Goal: Information Seeking & Learning: Check status

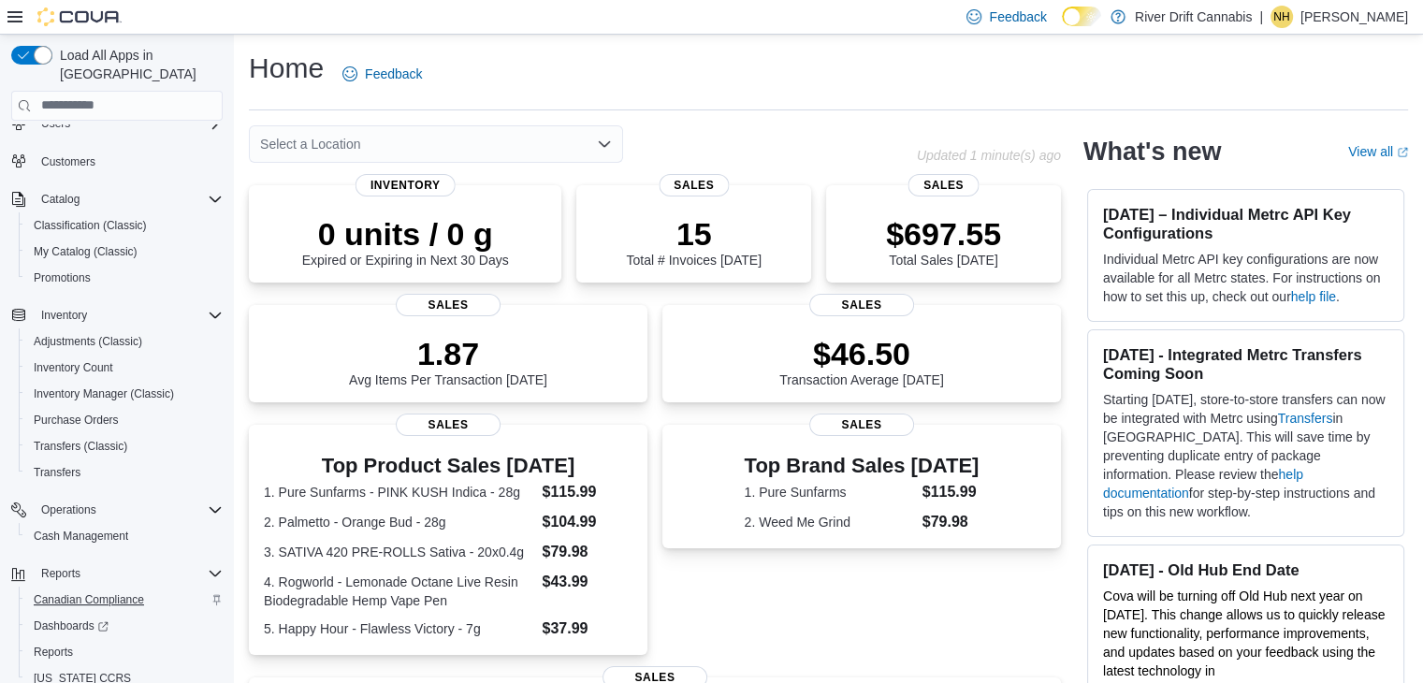
scroll to position [94, 0]
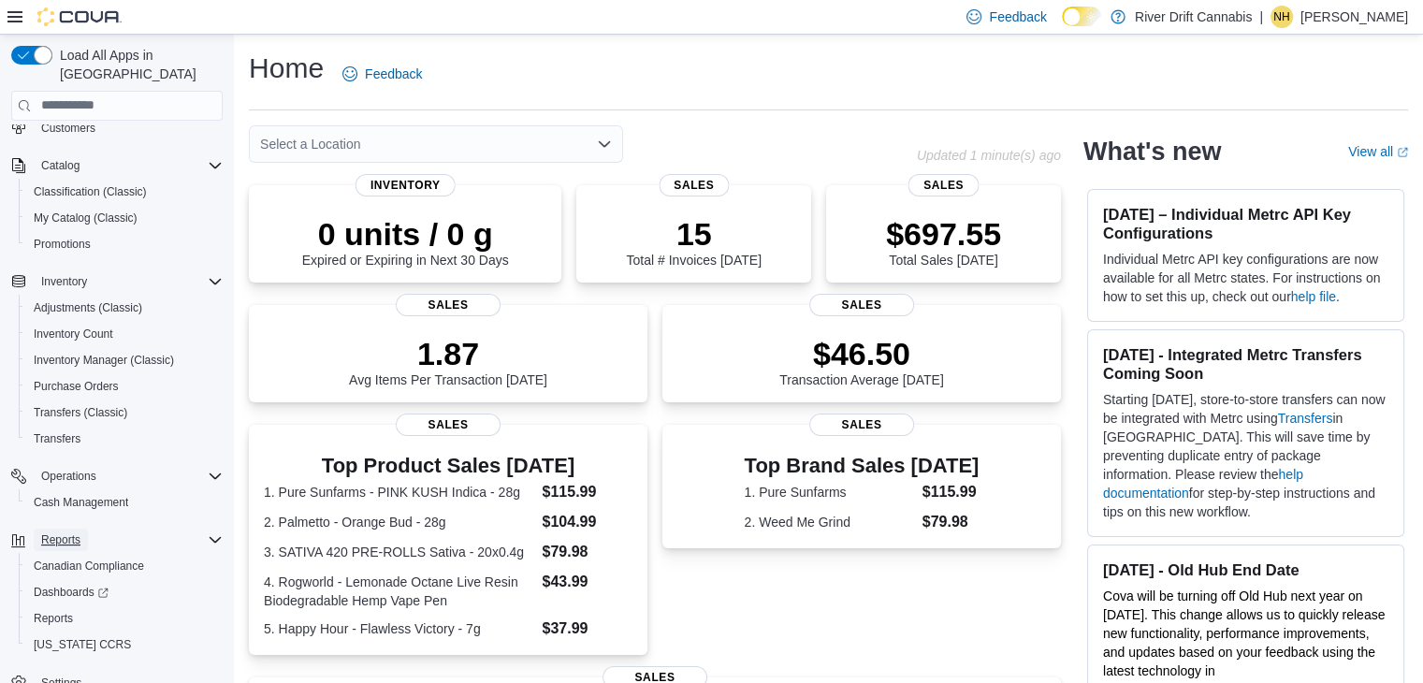
click at [82, 529] on button "Reports" at bounding box center [61, 540] width 54 height 22
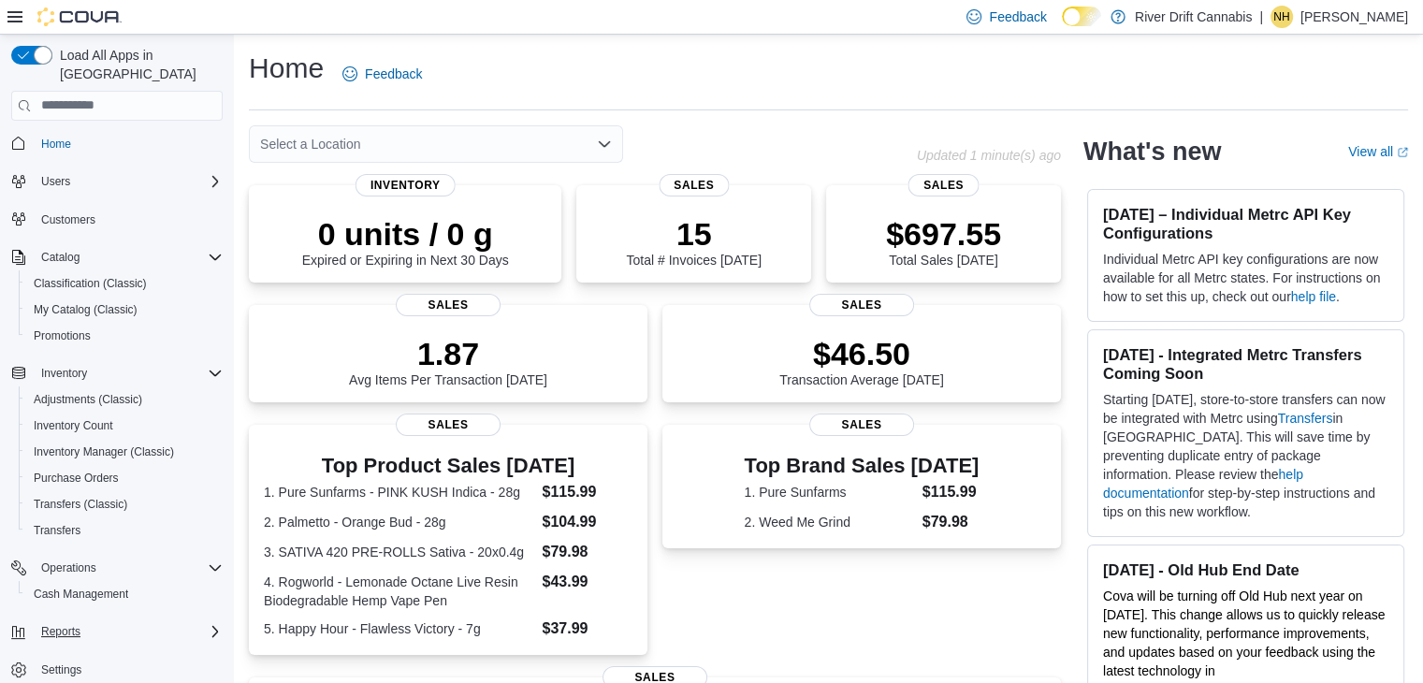
scroll to position [1, 0]
click at [70, 625] on span "Reports" at bounding box center [60, 632] width 39 height 15
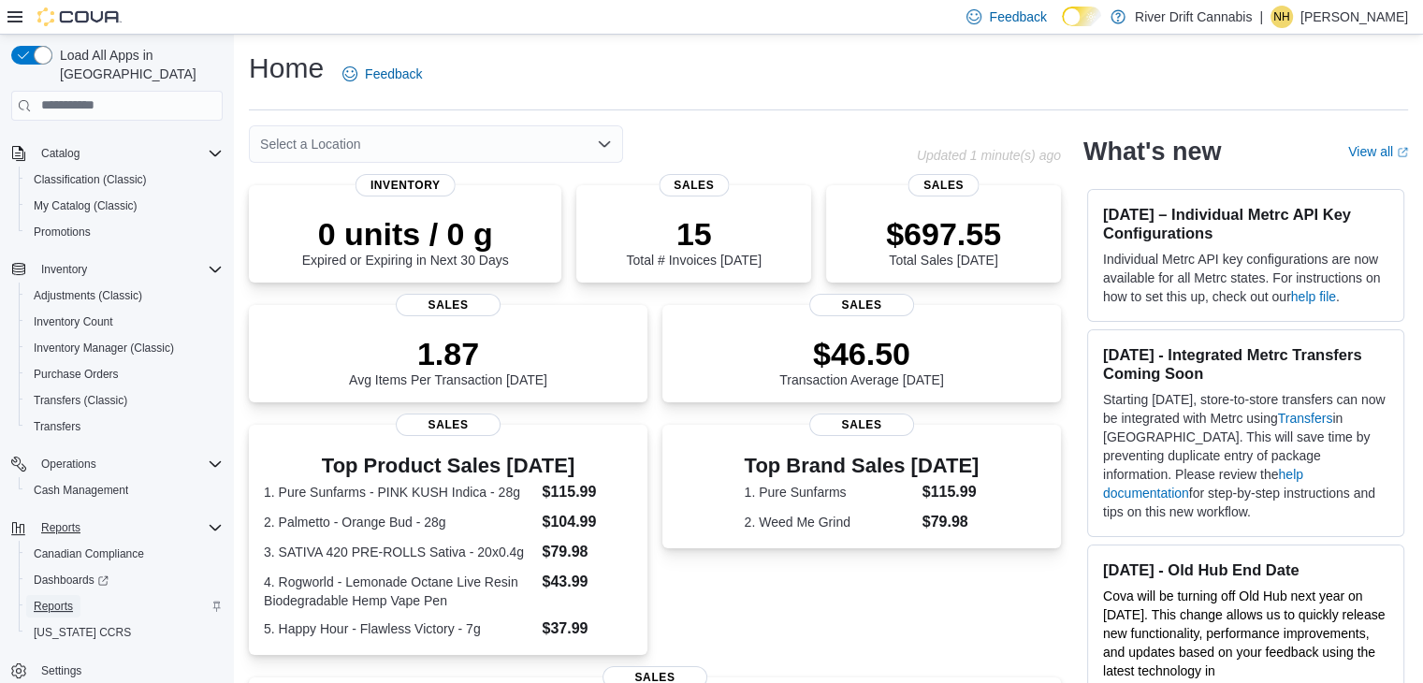
click at [67, 599] on span "Reports" at bounding box center [53, 606] width 39 height 15
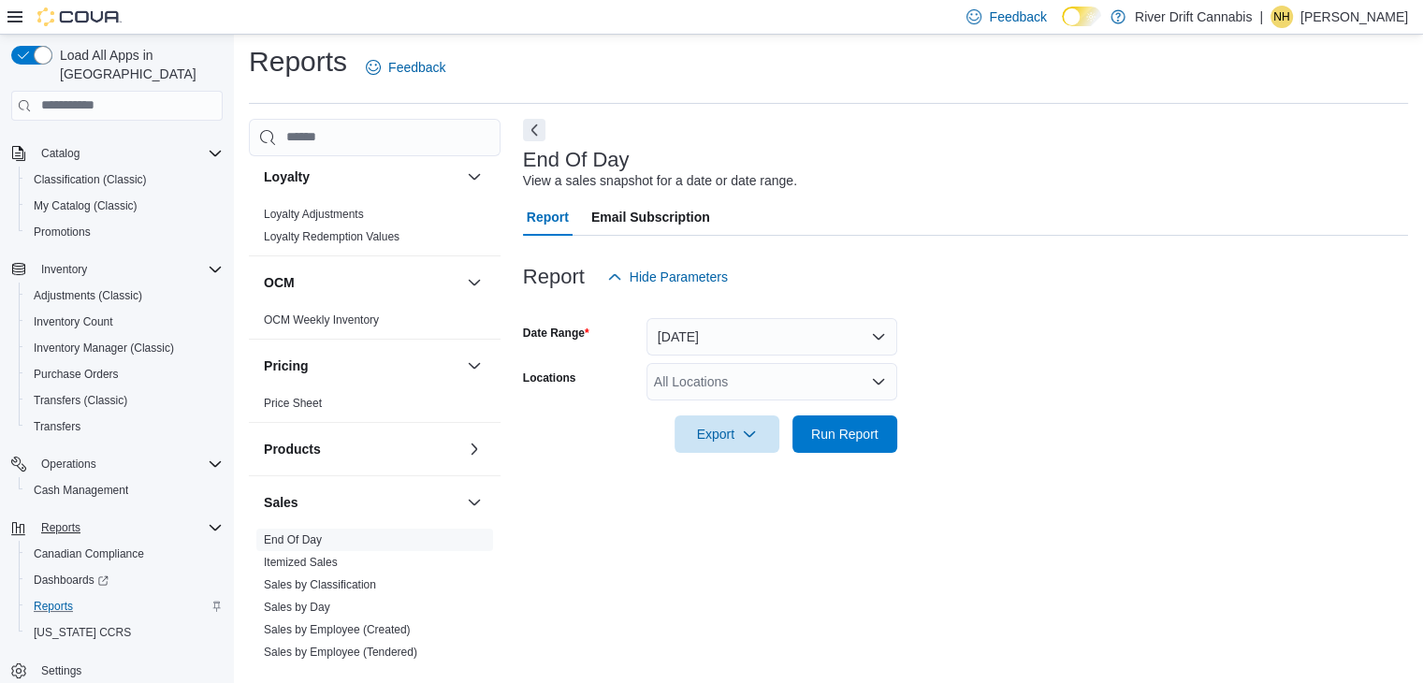
scroll to position [936, 0]
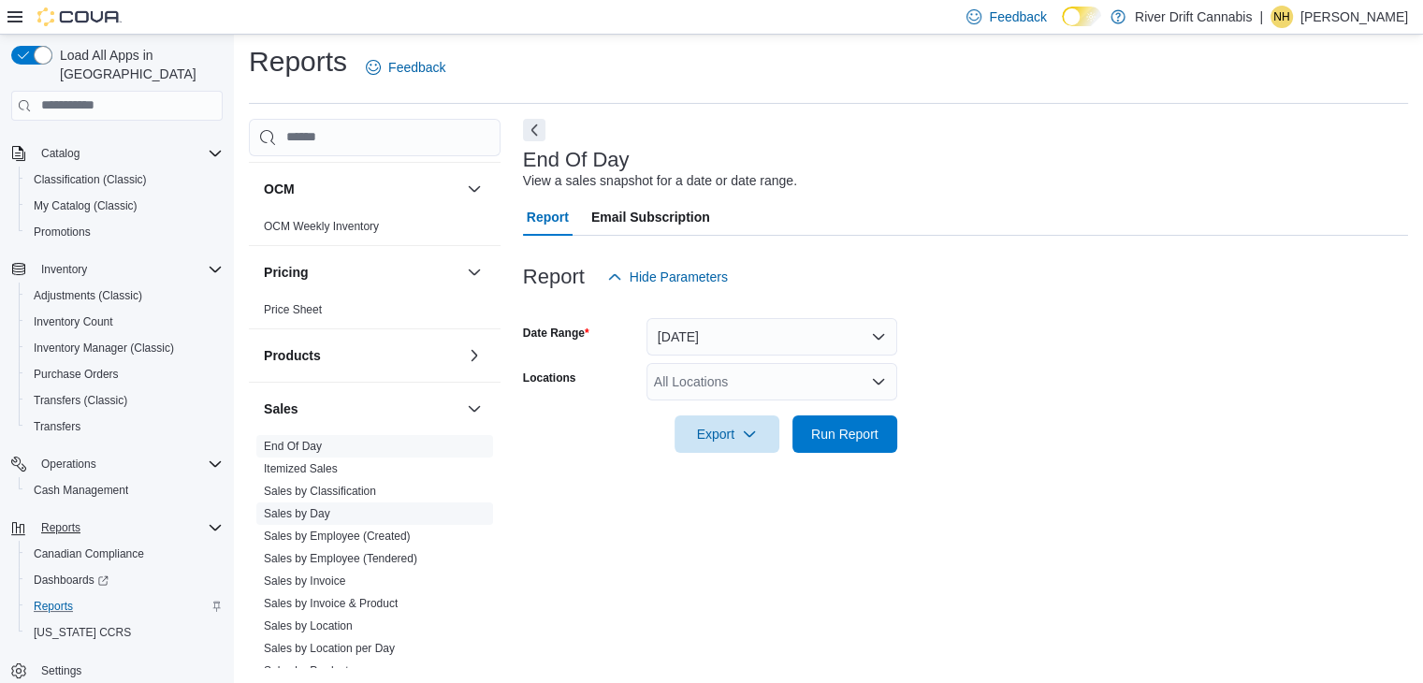
click at [313, 513] on link "Sales by Day" at bounding box center [297, 513] width 66 height 13
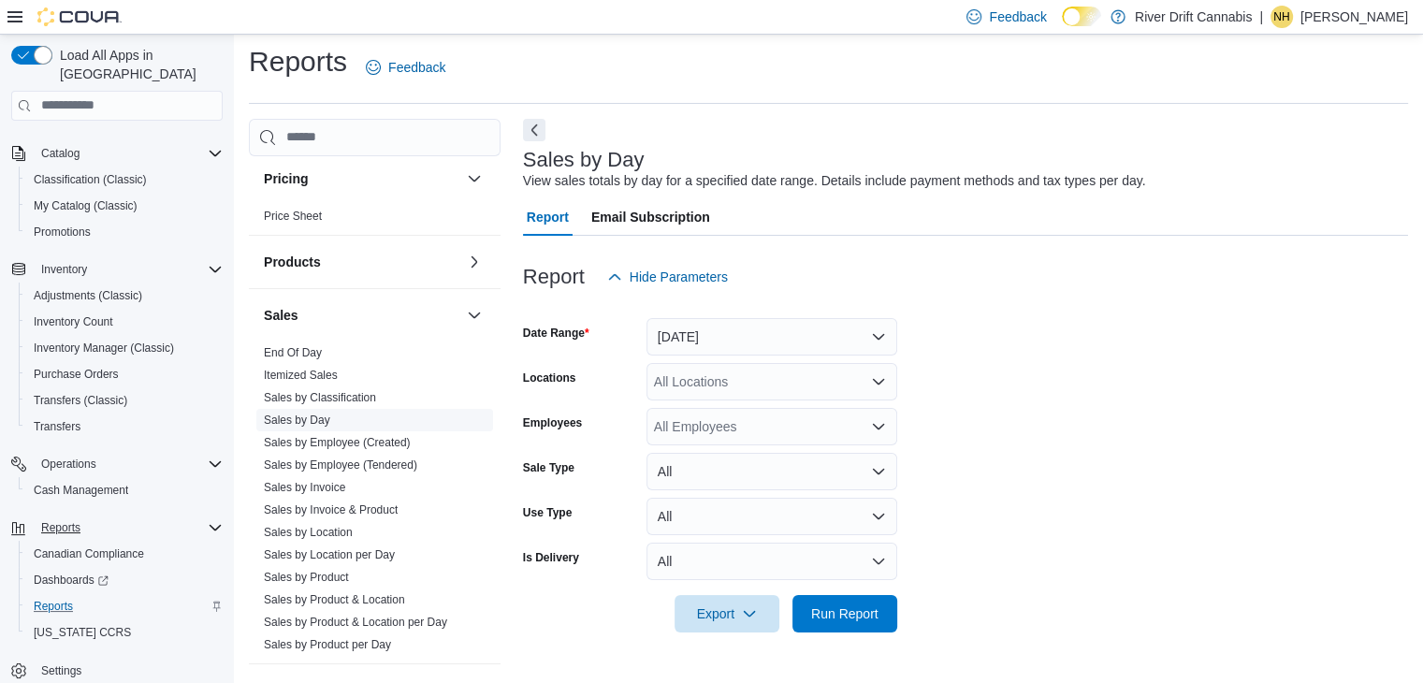
scroll to position [1123, 0]
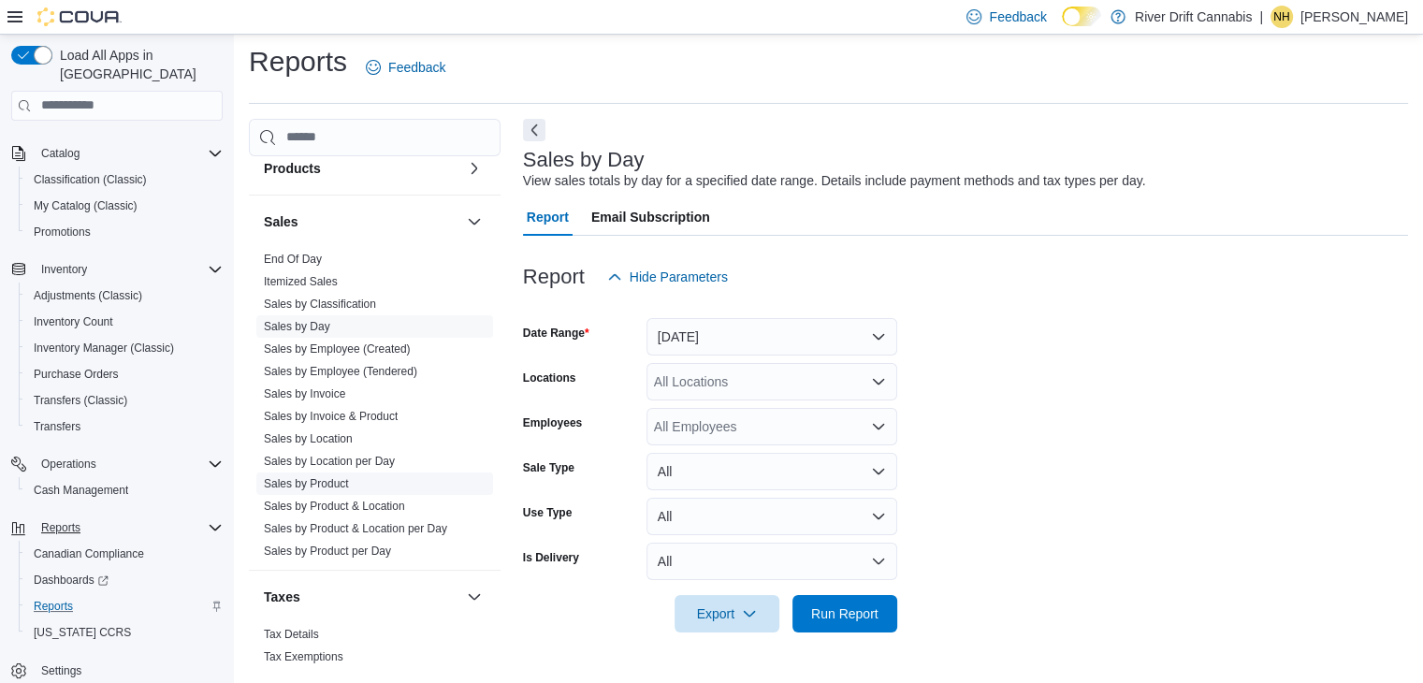
click at [327, 481] on link "Sales by Product" at bounding box center [306, 483] width 85 height 13
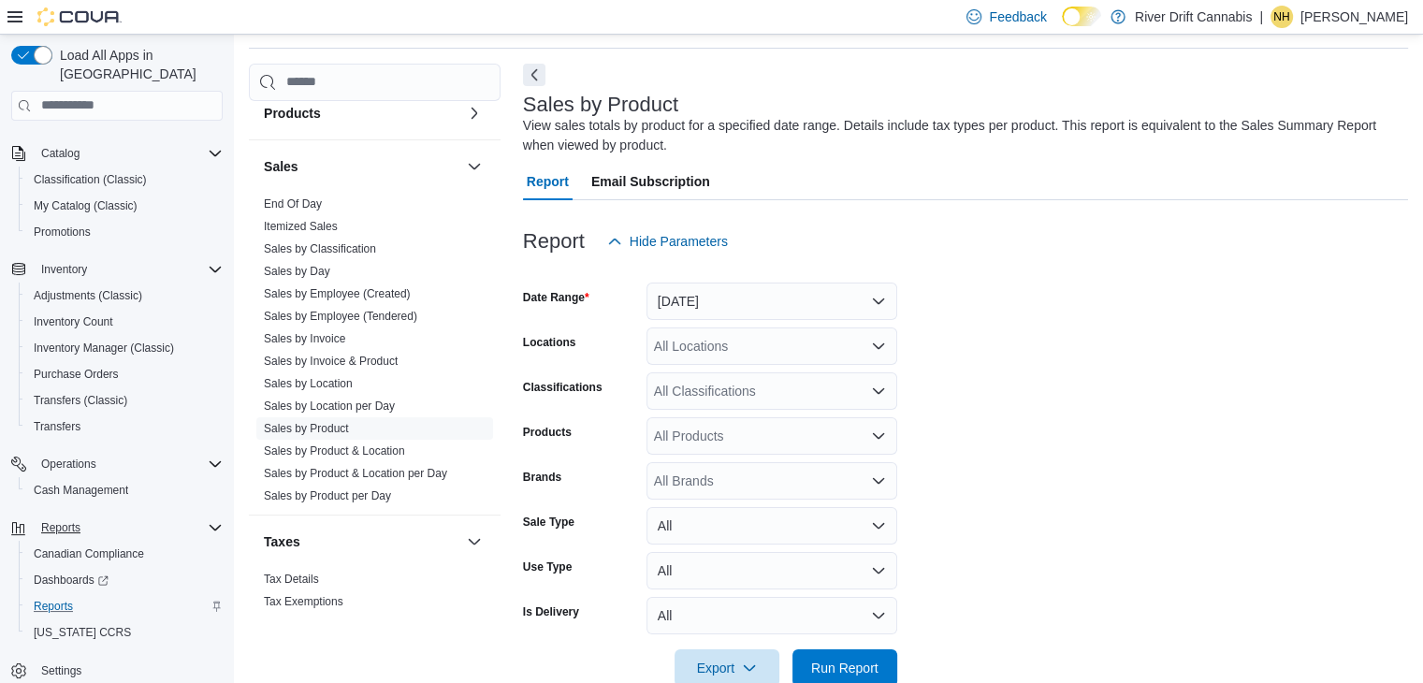
scroll to position [63, 0]
click at [782, 300] on button "[DATE]" at bounding box center [772, 300] width 251 height 37
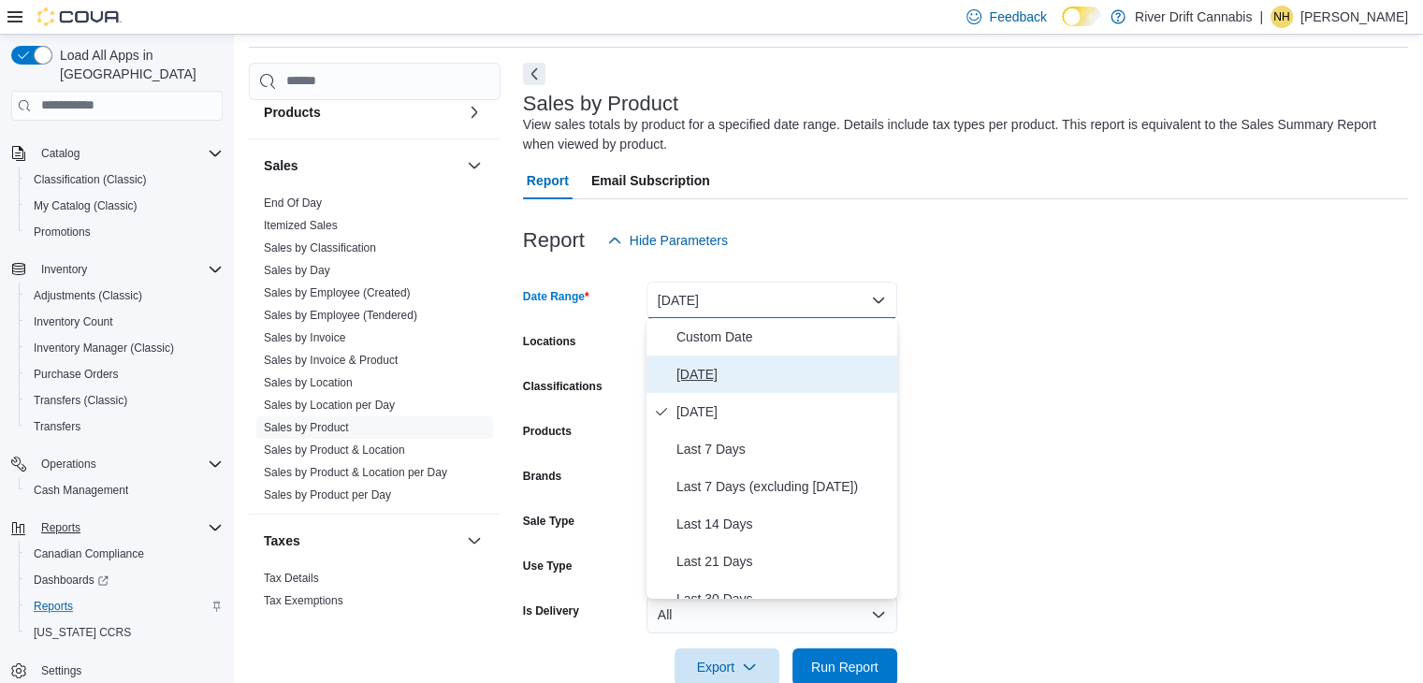
click at [699, 375] on span "[DATE]" at bounding box center [782, 374] width 213 height 22
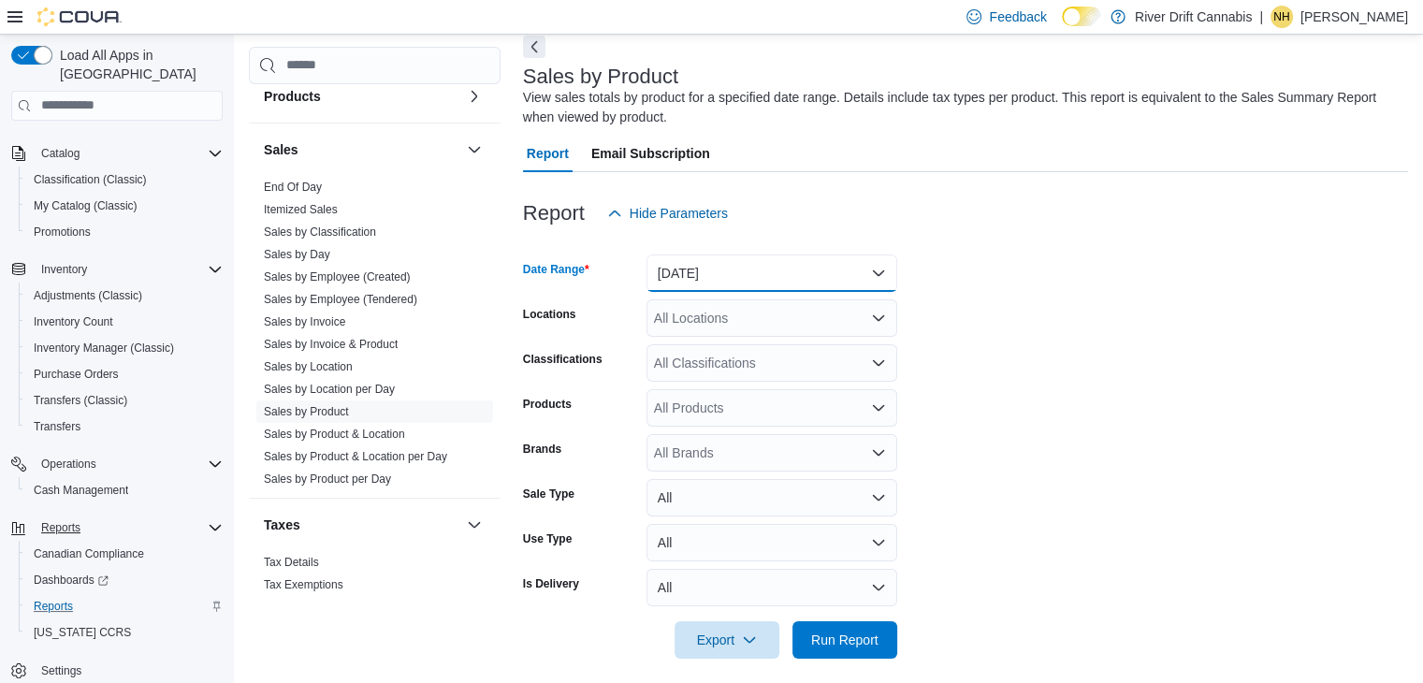
scroll to position [102, 0]
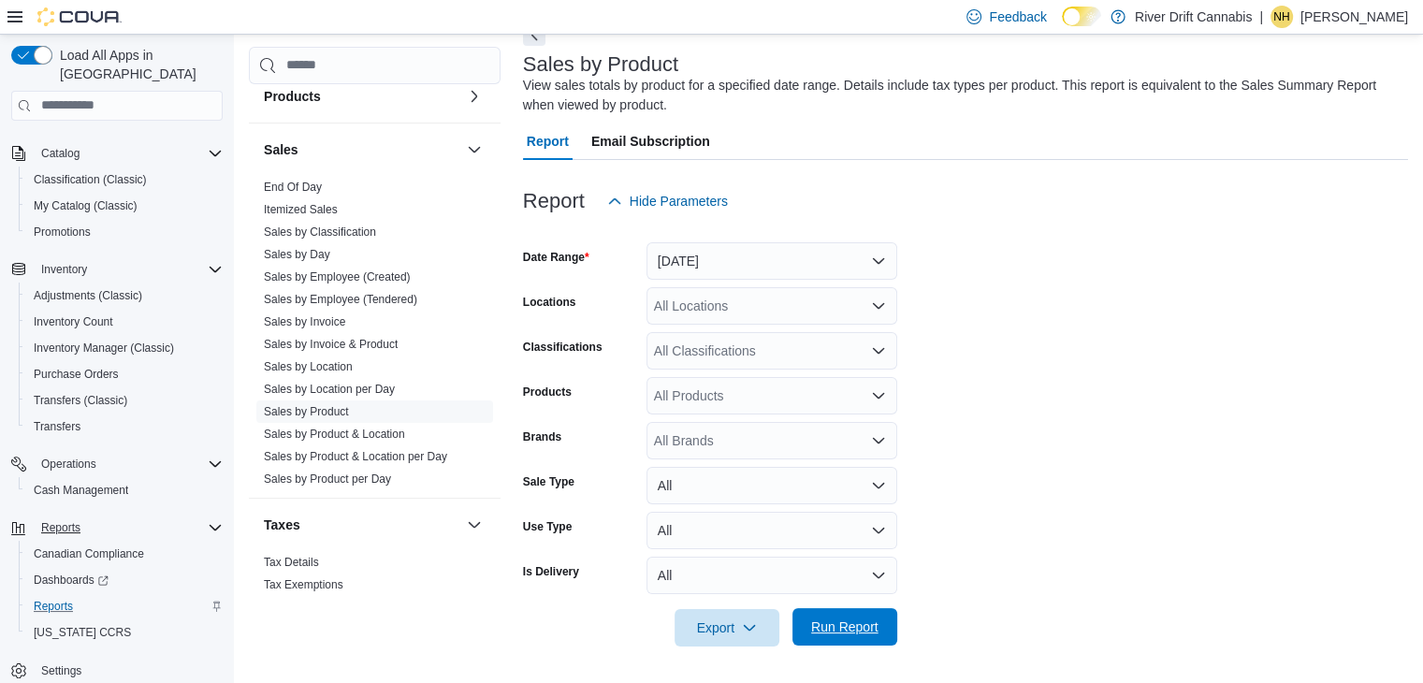
click at [878, 622] on span "Run Report" at bounding box center [844, 627] width 67 height 19
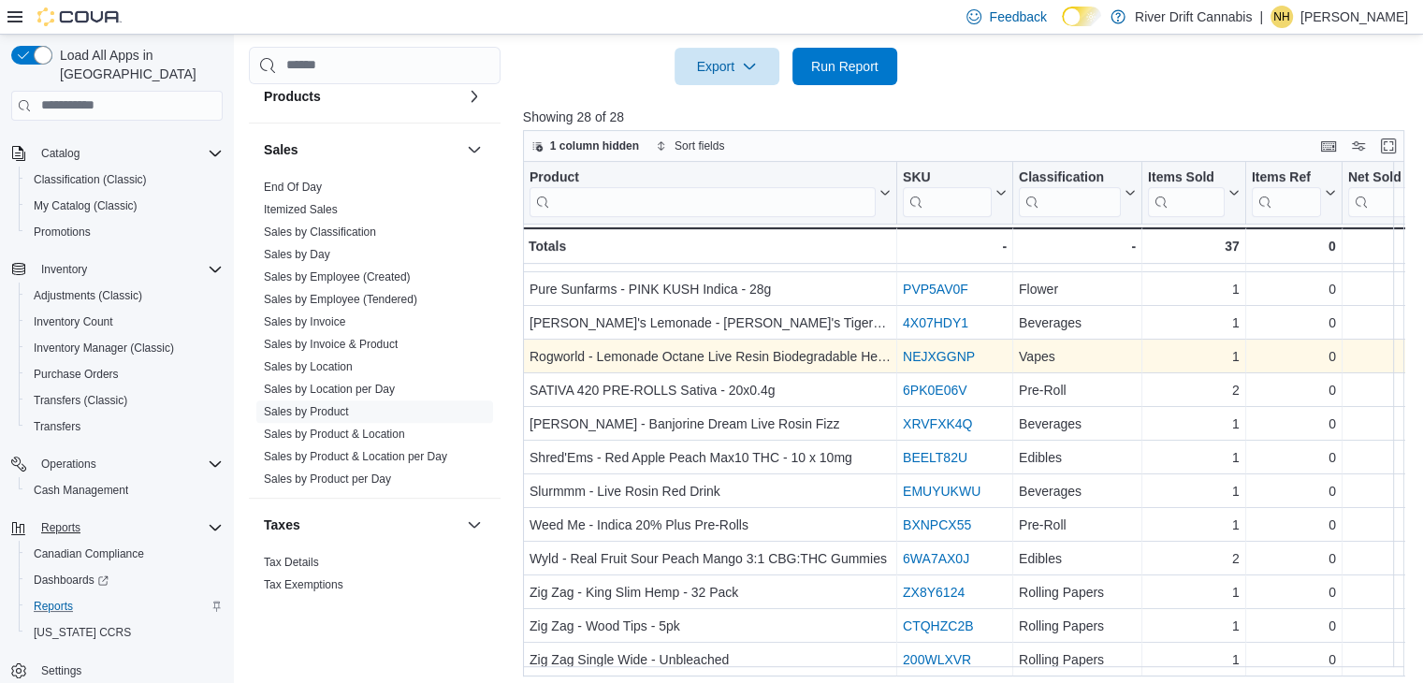
scroll to position [671, 0]
